Goal: Communication & Community: Answer question/provide support

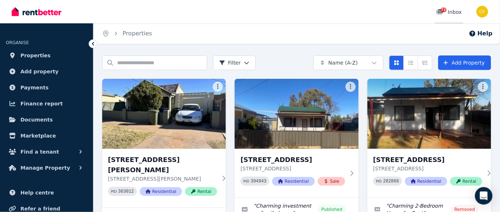
click at [443, 9] on span "73" at bounding box center [444, 10] width 6 height 4
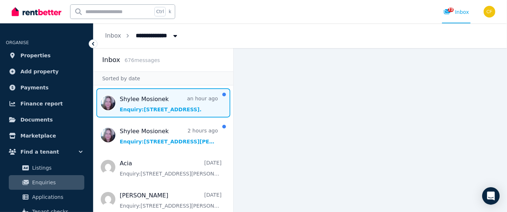
click at [147, 108] on span "Message list" at bounding box center [163, 102] width 140 height 29
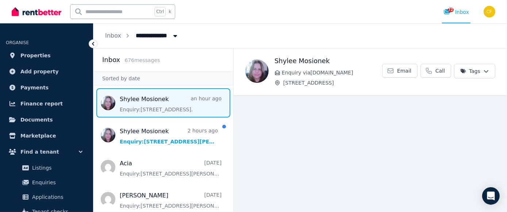
click at [183, 101] on span "Message list" at bounding box center [163, 102] width 140 height 29
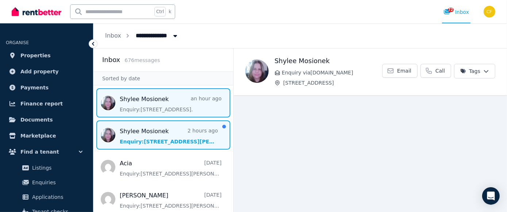
click at [141, 142] on span "Message list" at bounding box center [163, 134] width 140 height 29
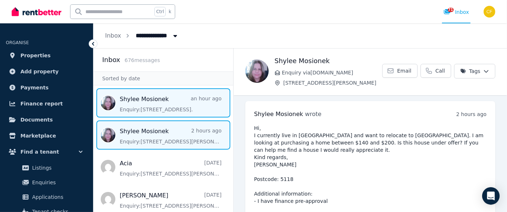
click at [139, 108] on span "Message list" at bounding box center [163, 102] width 140 height 29
